Goal: Task Accomplishment & Management: Manage account settings

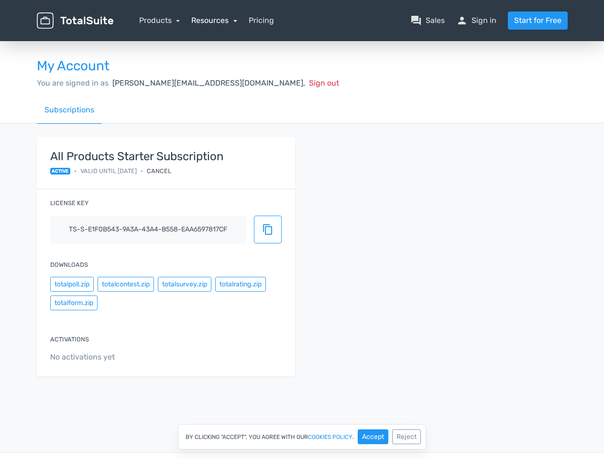
click at [214, 20] on link "Resources" at bounding box center [214, 20] width 46 height 9
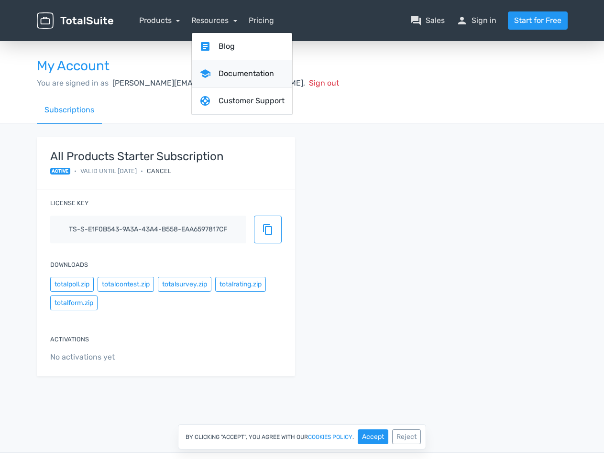
click at [211, 83] on link "school Documentation" at bounding box center [242, 73] width 100 height 27
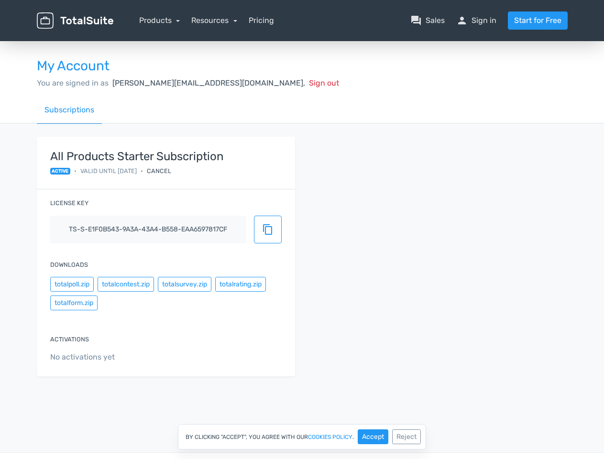
click at [171, 171] on div "Cancel" at bounding box center [159, 170] width 24 height 9
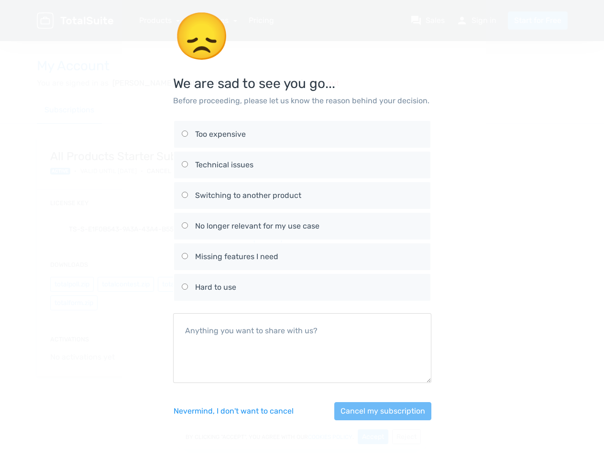
click at [268, 230] on div "No longer relevant for my use case" at bounding box center [309, 225] width 228 height 11
click at [188, 229] on input "No longer relevant for my use case" at bounding box center [185, 225] width 6 height 6
radio input "true"
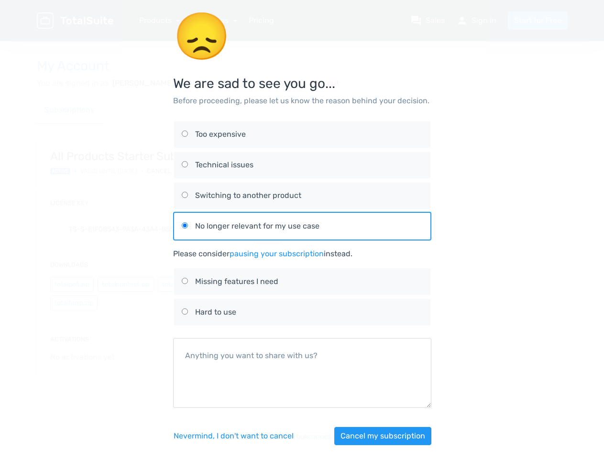
click at [72, 284] on div "😞 We are sad to see you go... Before proceeding, please let us know the reason …" at bounding box center [302, 234] width 545 height 468
click at [125, 284] on div "😞 We are sad to see you go... Before proceeding, please let us know the reason …" at bounding box center [302, 234] width 545 height 468
click at [184, 284] on label "Missing features I need" at bounding box center [302, 281] width 241 height 27
click at [184, 284] on input "Missing features I need" at bounding box center [185, 281] width 6 height 6
radio input "true"
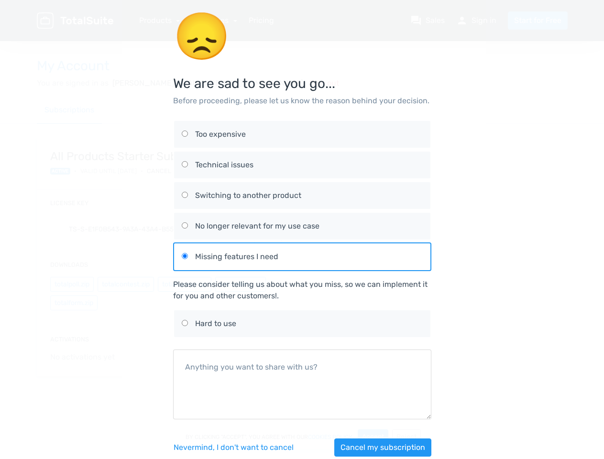
click at [240, 284] on div "Please consider telling us about what you miss, so we can implement it for you …" at bounding box center [302, 290] width 258 height 23
click at [74, 303] on div "😞 We are sad to see you go... Before proceeding, please let us know the reason …" at bounding box center [302, 240] width 545 height 480
click at [373, 437] on div "Nevermind, I don't want to [PERSON_NAME] my subscription" at bounding box center [302, 447] width 258 height 41
